Goal: Task Accomplishment & Management: Manage account settings

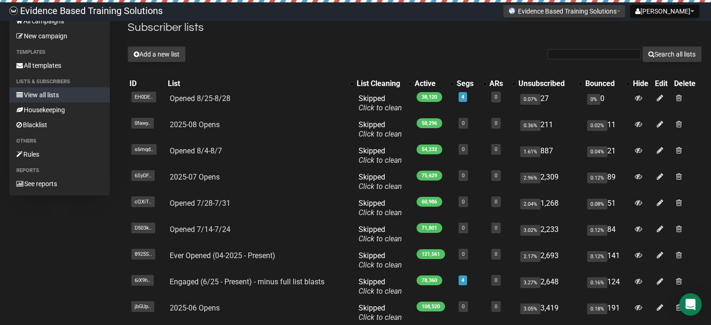
scroll to position [47, 0]
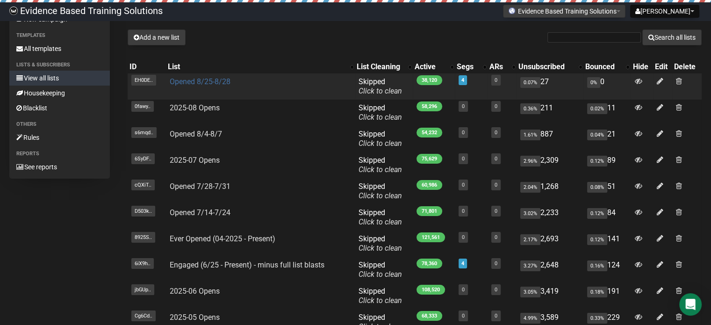
click at [219, 80] on link "Opened 8/25-8/28" at bounding box center [200, 81] width 61 height 9
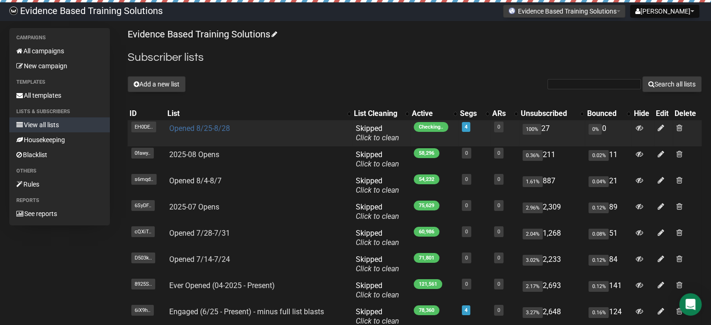
click at [224, 127] on link "Opened 8/25-8/28" at bounding box center [199, 128] width 61 height 9
drag, startPoint x: 236, startPoint y: 125, endPoint x: 169, endPoint y: 128, distance: 67.8
click at [169, 128] on td "Opened 8/25-8/28" at bounding box center [258, 133] width 186 height 26
copy link "Opened 8/25-8/28"
click at [179, 123] on td "Opened 8/25-8/28" at bounding box center [258, 133] width 186 height 26
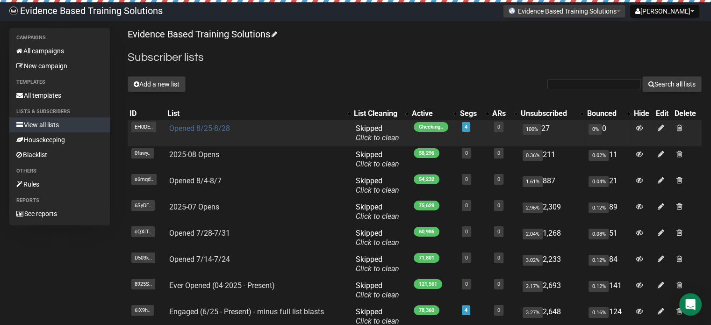
click at [194, 125] on link "Opened 8/25-8/28" at bounding box center [199, 128] width 61 height 9
click at [682, 125] on span at bounding box center [679, 128] width 6 height 8
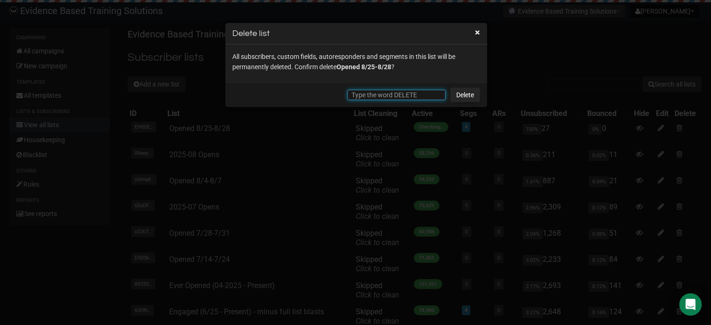
click at [390, 92] on input "text" at bounding box center [396, 95] width 98 height 10
type input "DELETE"
click at [464, 95] on link "Delete" at bounding box center [465, 94] width 30 height 15
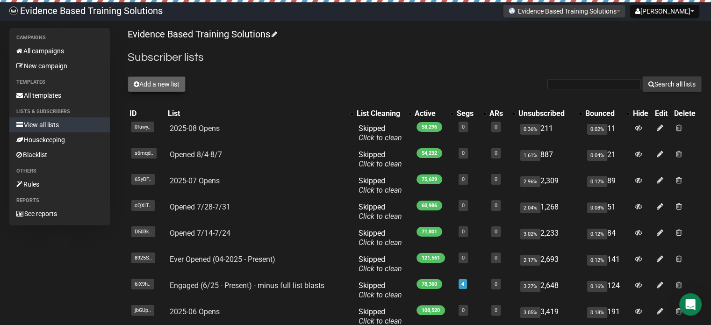
click at [166, 88] on button "Add a new list" at bounding box center [157, 84] width 58 height 16
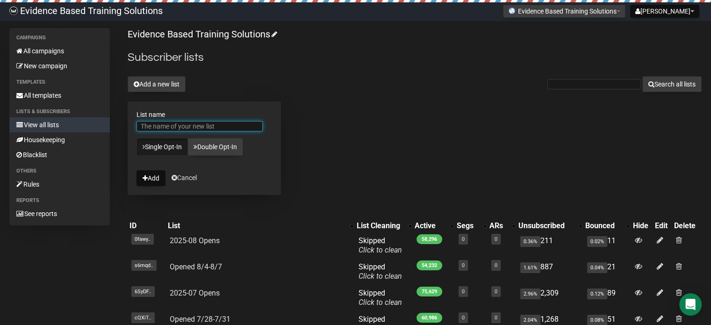
click at [185, 123] on input "List name" at bounding box center [199, 126] width 126 height 10
paste input "Opened 8/25-8/28"
type input "Opened 8/25-8/28"
click at [157, 178] on button "Add" at bounding box center [150, 178] width 29 height 16
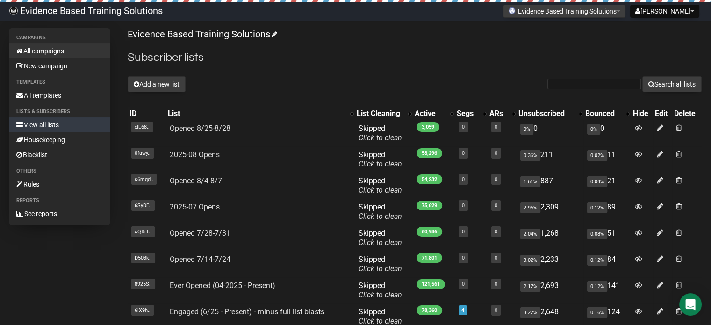
click at [43, 53] on link "All campaigns" at bounding box center [59, 50] width 100 height 15
click at [64, 54] on link "All campaigns" at bounding box center [59, 50] width 100 height 15
